Goal: Find specific page/section

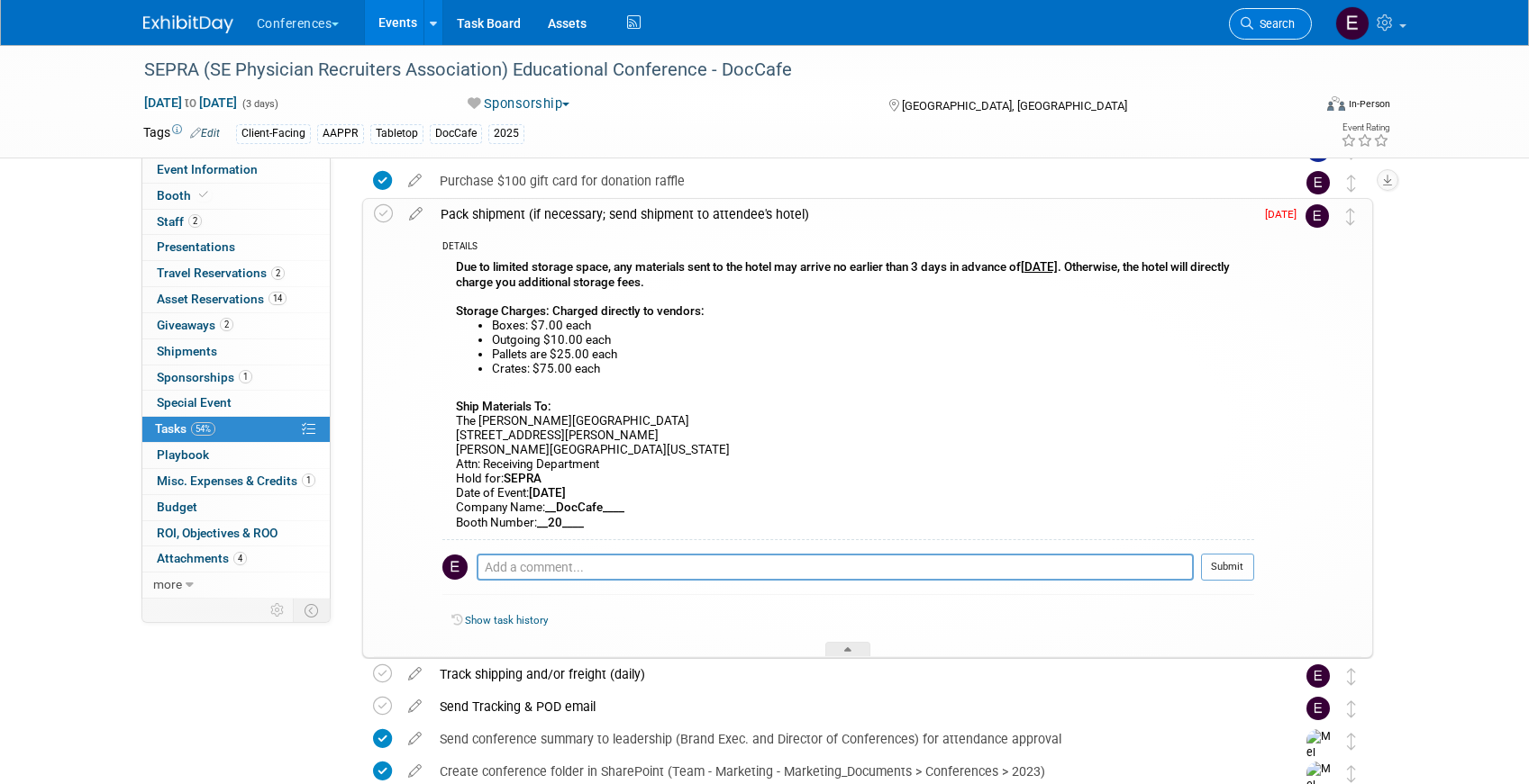
click at [1259, 13] on link "Search" at bounding box center [1270, 24] width 82 height 32
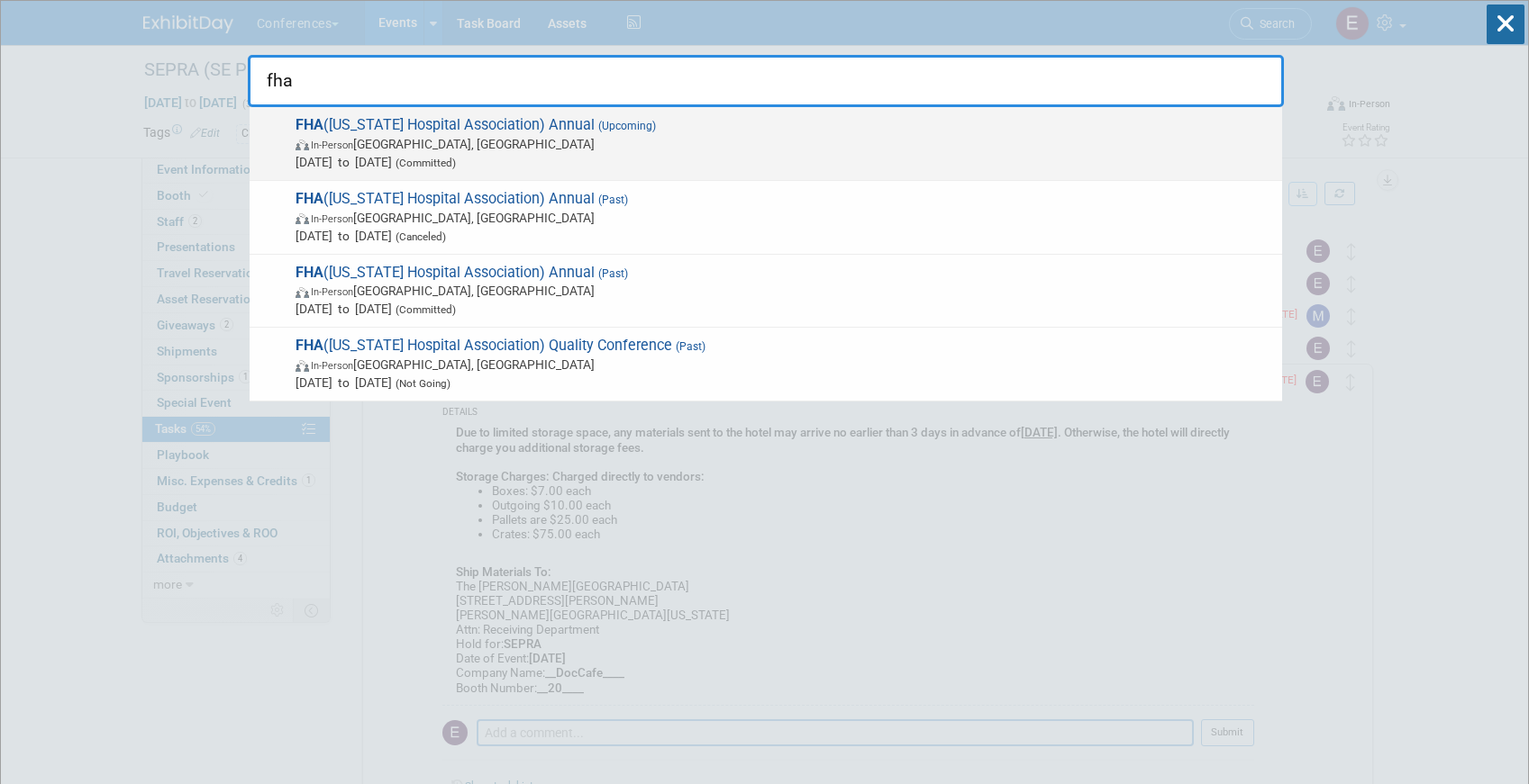
type input "fha"
click at [725, 129] on span "FHA ([US_STATE] Hospital Association) Annual (Upcoming) In-Person [GEOGRAPHIC_D…" at bounding box center [781, 143] width 983 height 55
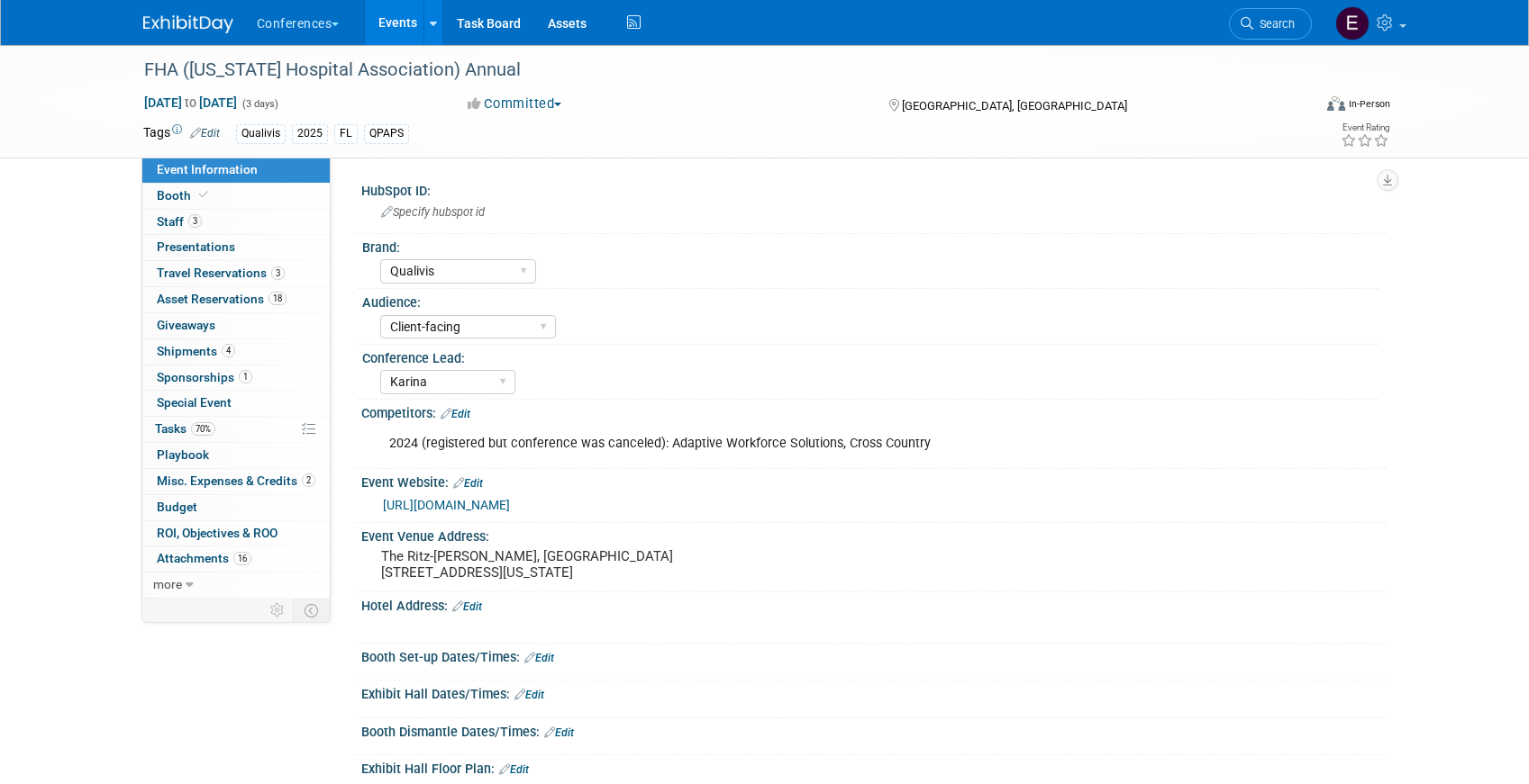
select select "Qualivis"
select select "Client-facing"
select select "Karina"
click at [297, 263] on link "3 Travel Reservations 3" at bounding box center [235, 273] width 188 height 25
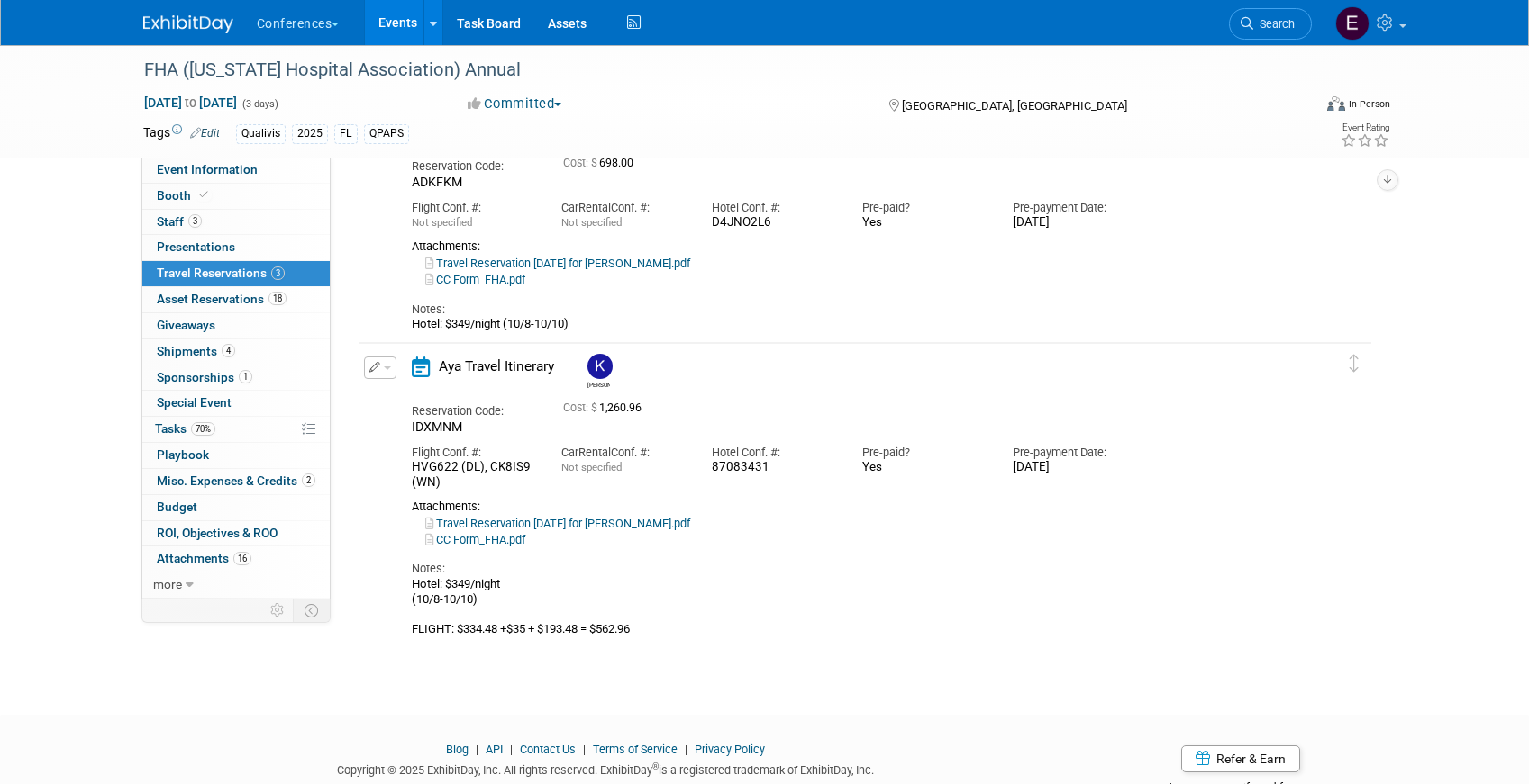
scroll to position [382, 0]
